Goal: Information Seeking & Learning: Learn about a topic

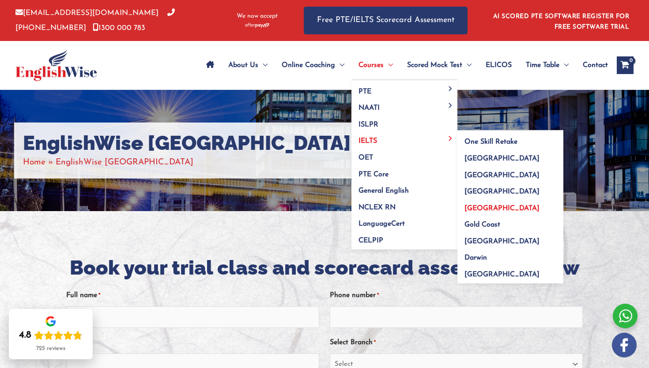
click at [483, 211] on span "[GEOGRAPHIC_DATA]" at bounding box center [501, 208] width 75 height 7
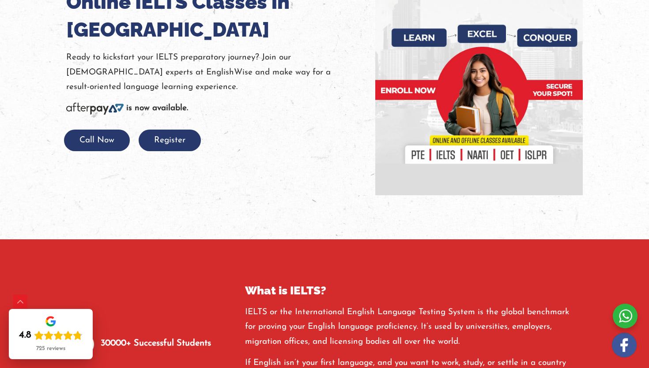
scroll to position [147, 0]
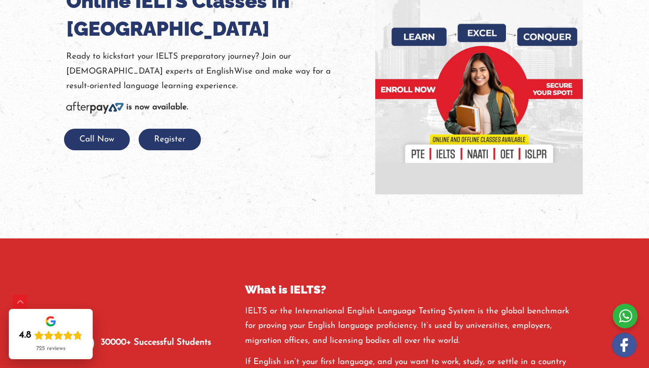
click at [255, 184] on div at bounding box center [324, 91] width 649 height 296
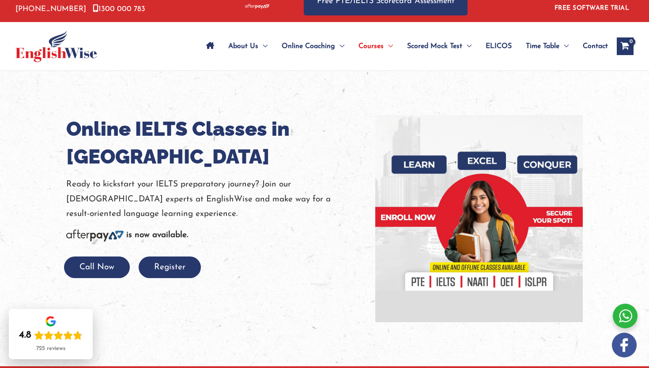
scroll to position [23, 0]
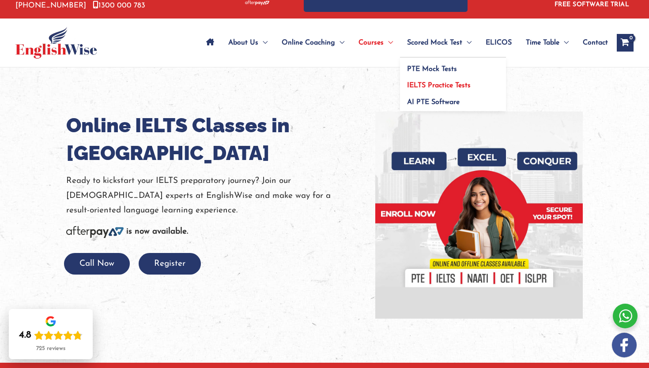
click at [447, 86] on span "IELTS Practice Tests" at bounding box center [439, 85] width 64 height 7
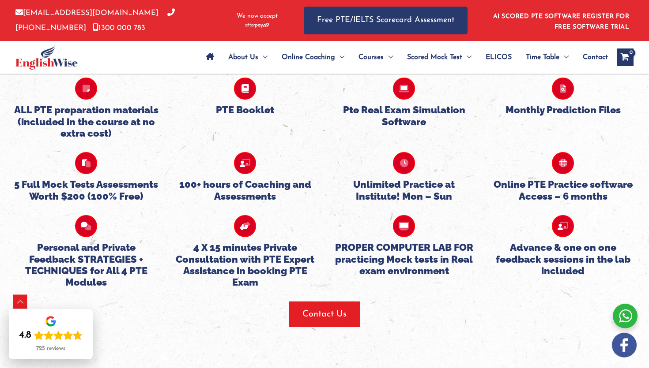
scroll to position [1929, 0]
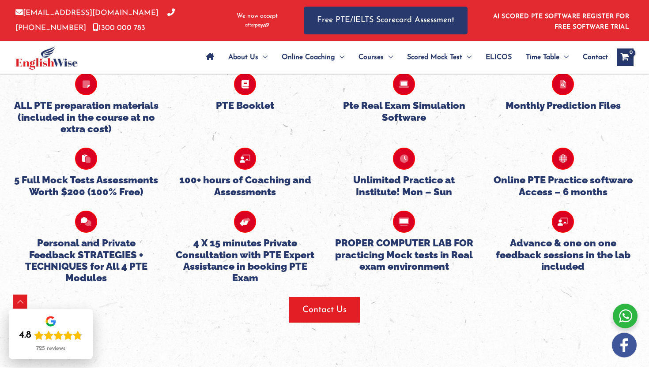
click at [581, 176] on h5 "Online PTE Practice software Access – 6 months" at bounding box center [563, 185] width 146 height 23
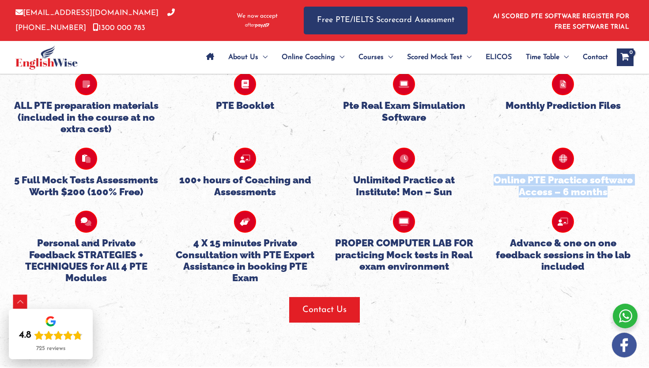
click at [581, 176] on h5 "Online PTE Practice software Access – 6 months" at bounding box center [563, 185] width 146 height 23
click at [575, 190] on h5 "Online PTE Practice software Access – 6 months" at bounding box center [563, 185] width 146 height 23
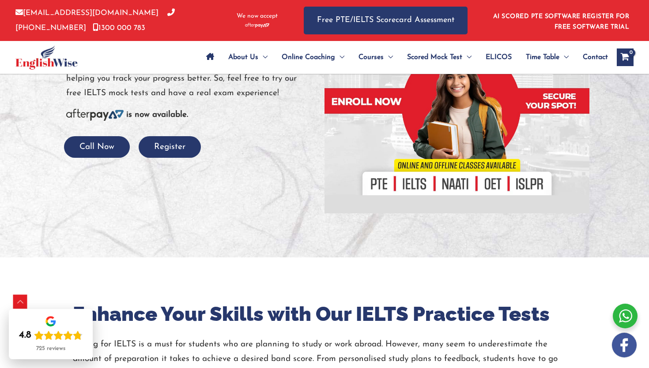
scroll to position [27, 0]
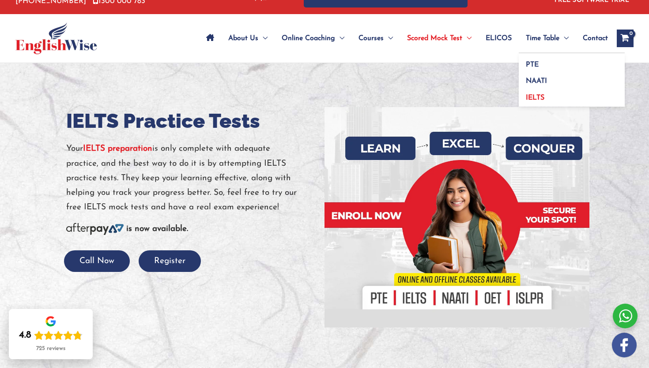
click at [533, 98] on span "IELTS" at bounding box center [534, 97] width 19 height 7
